Goal: Check status: Check status

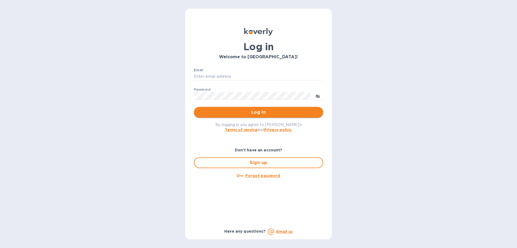
type input "jonathan@thompsontraders.com"
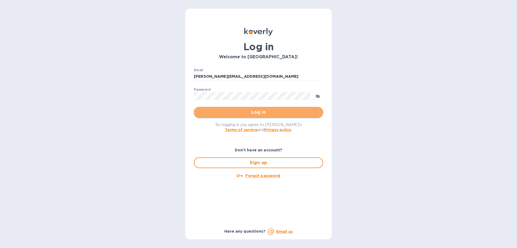
click at [218, 111] on span "Log in" at bounding box center [258, 112] width 121 height 6
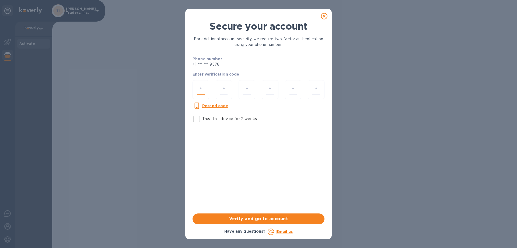
click at [201, 92] on input "number" at bounding box center [201, 90] width 8 height 10
type input "4"
type input "5"
type input "4"
type input "5"
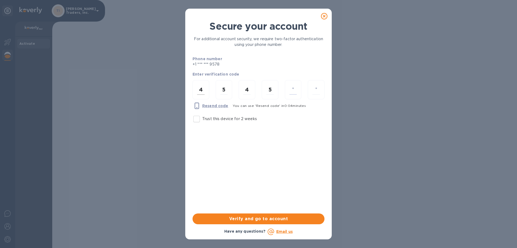
type input "4"
type input "2"
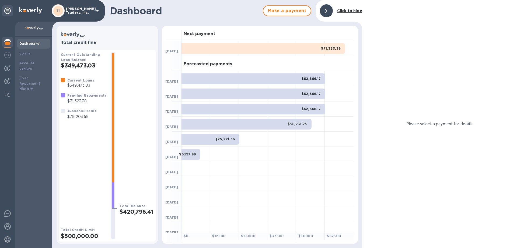
click at [326, 11] on icon at bounding box center [326, 11] width 2 height 4
